Goal: Find specific page/section: Find specific page/section

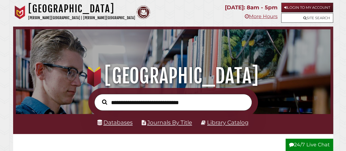
scroll to position [104, 312]
click at [118, 124] on link "Databases" at bounding box center [114, 122] width 35 height 7
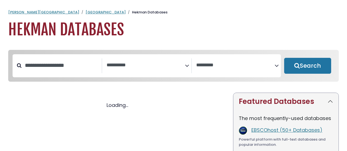
select select "Database Subject Filter"
select select "Database Vendors Filter"
select select "Database Subject Filter"
select select "Database Vendors Filter"
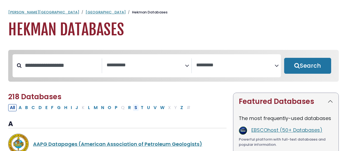
click at [133, 109] on button "S" at bounding box center [136, 107] width 6 height 7
select select "Database Subject Filter"
select select "Database Vendors Filter"
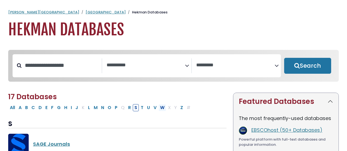
click at [159, 108] on button "W" at bounding box center [163, 107] width 8 height 7
select select "Database Subject Filter"
select select "Database Vendors Filter"
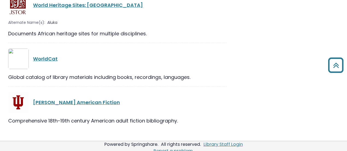
scroll to position [317, 0]
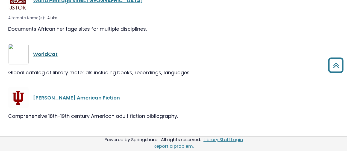
click at [44, 53] on link "WorldCat" at bounding box center [45, 54] width 25 height 7
